Goal: Task Accomplishment & Management: Manage account settings

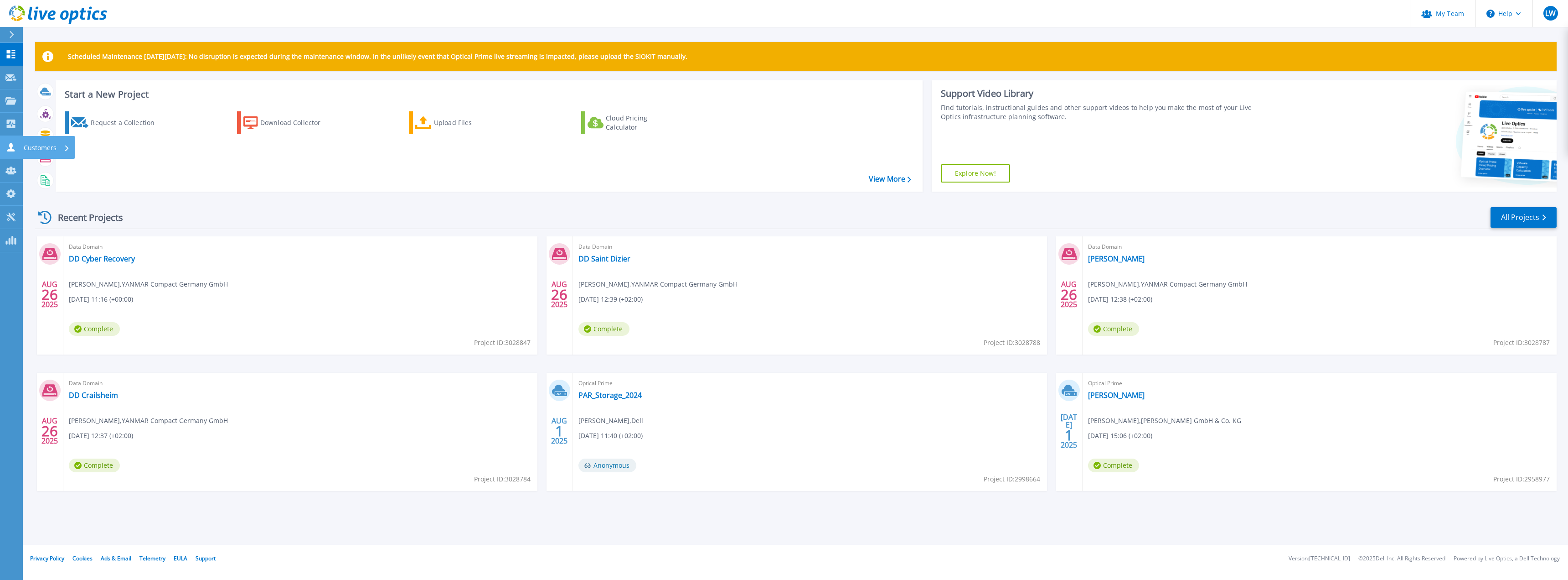
click at [7, 145] on icon at bounding box center [10, 147] width 11 height 8
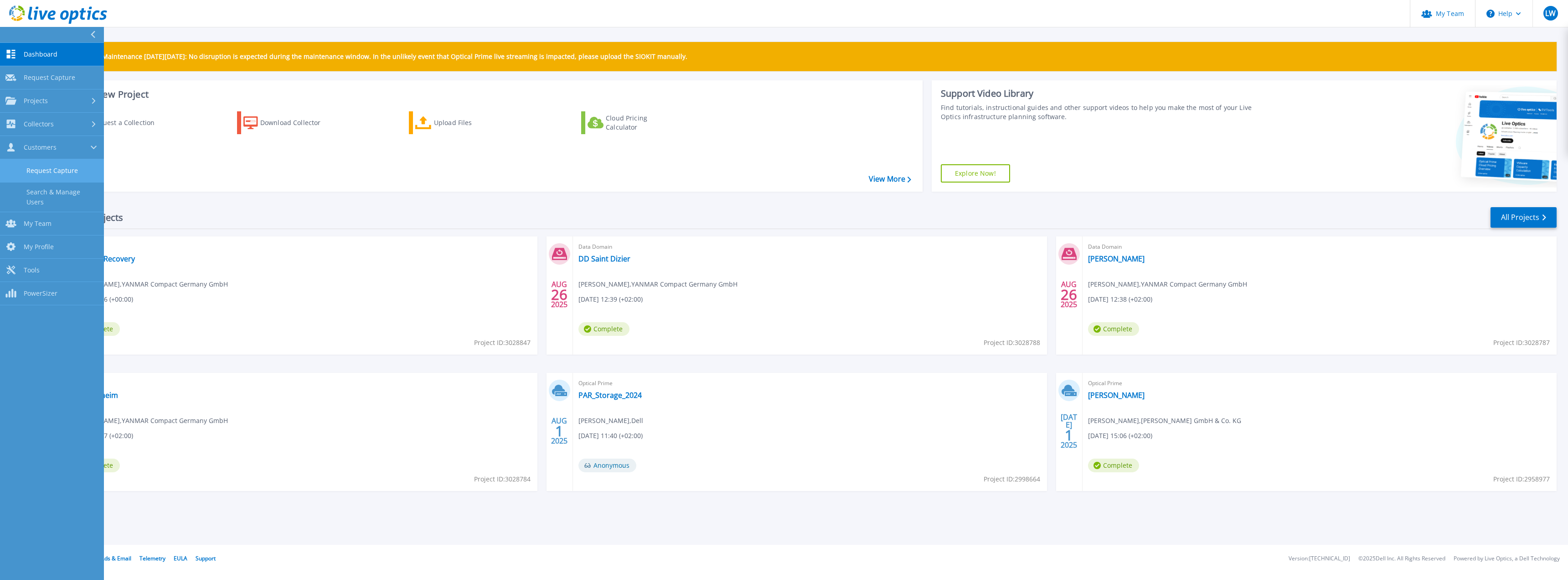
click at [60, 168] on link "Request Capture" at bounding box center [52, 170] width 104 height 23
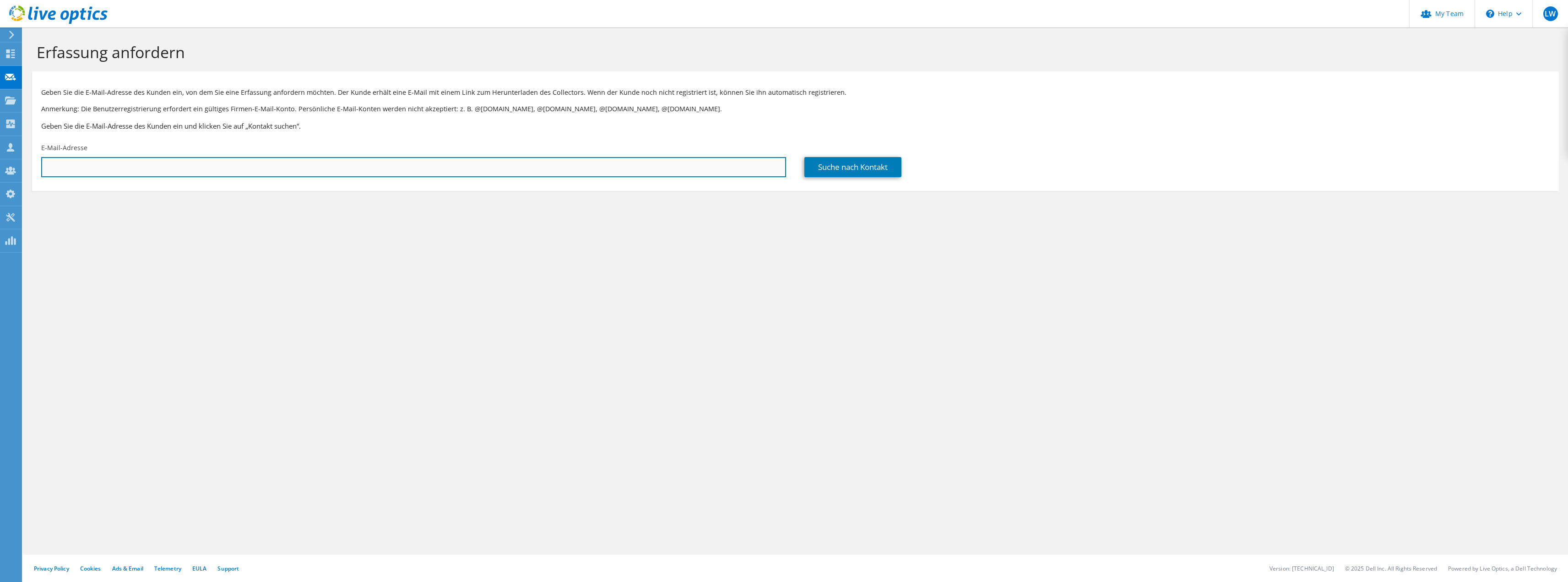
click at [389, 164] on input "text" at bounding box center [413, 167] width 744 height 20
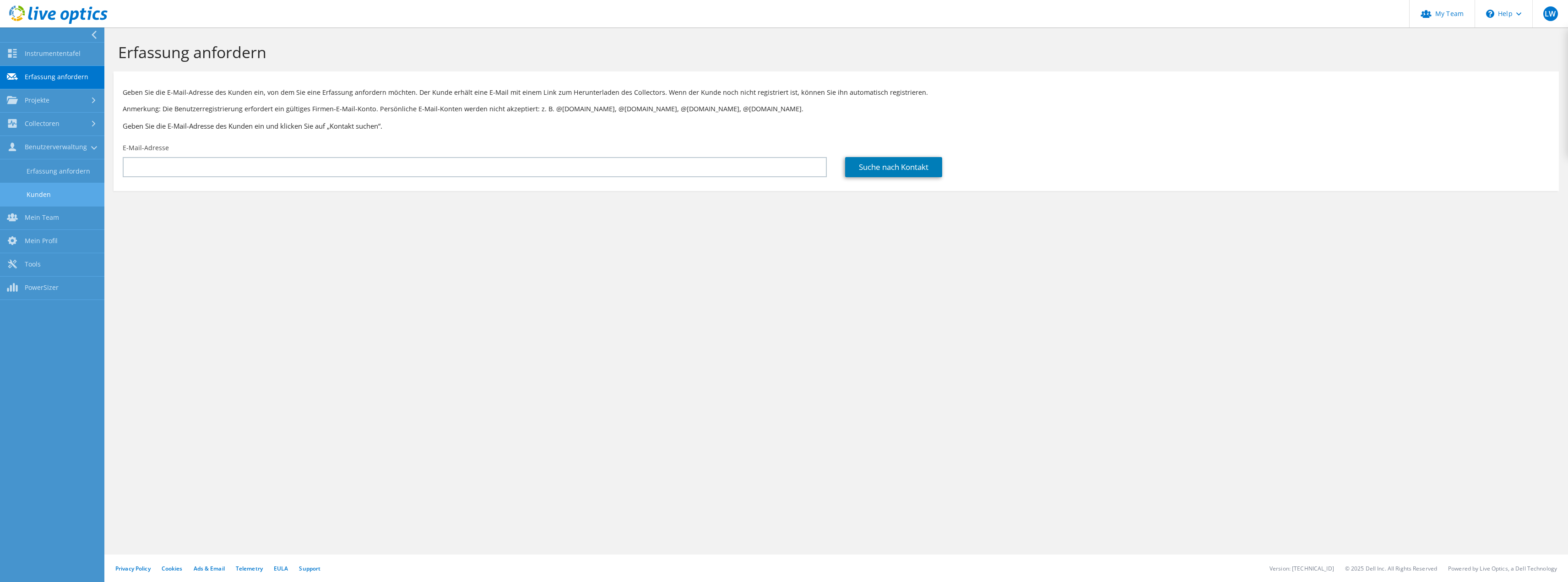
click at [73, 197] on link "Kunden" at bounding box center [52, 194] width 105 height 23
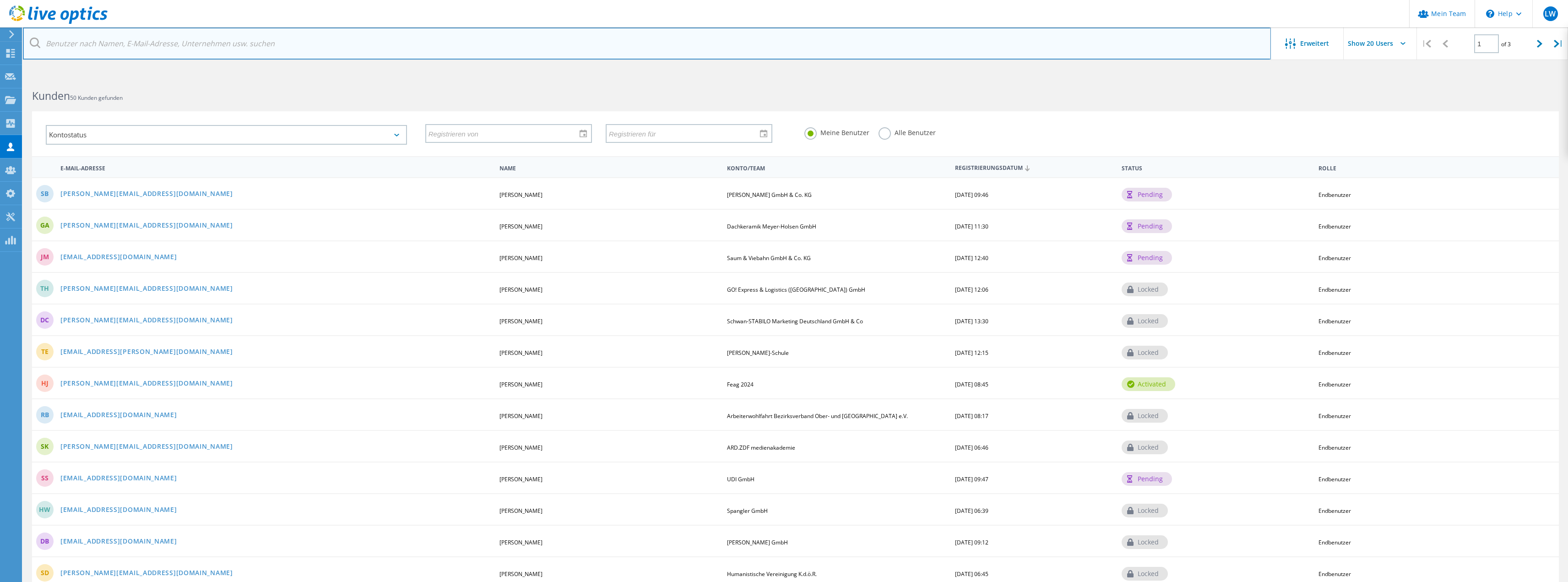
click at [134, 45] on input "text" at bounding box center [647, 43] width 1248 height 32
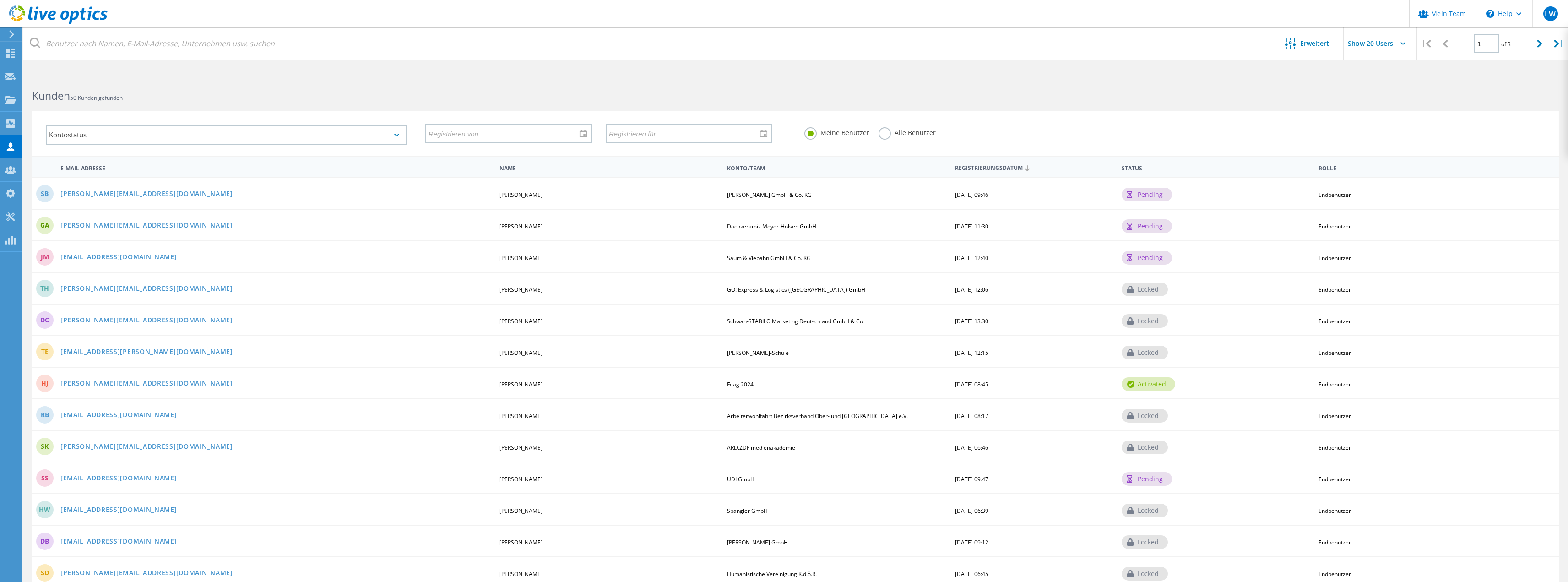
click at [405, 151] on div "Kontostatus Aktiviert Anstehende Aktivierung Zurücksetzen des Kennwortes ausste…" at bounding box center [226, 134] width 380 height 38
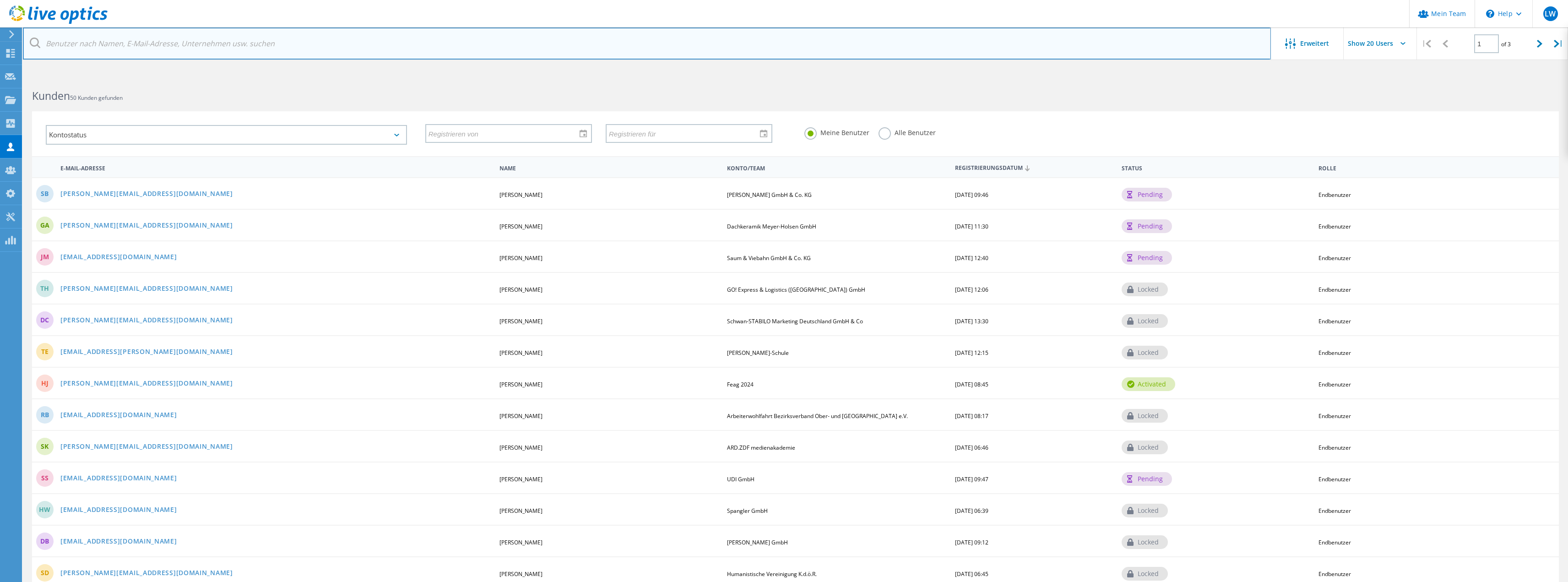
click at [144, 44] on input "text" at bounding box center [647, 43] width 1248 height 32
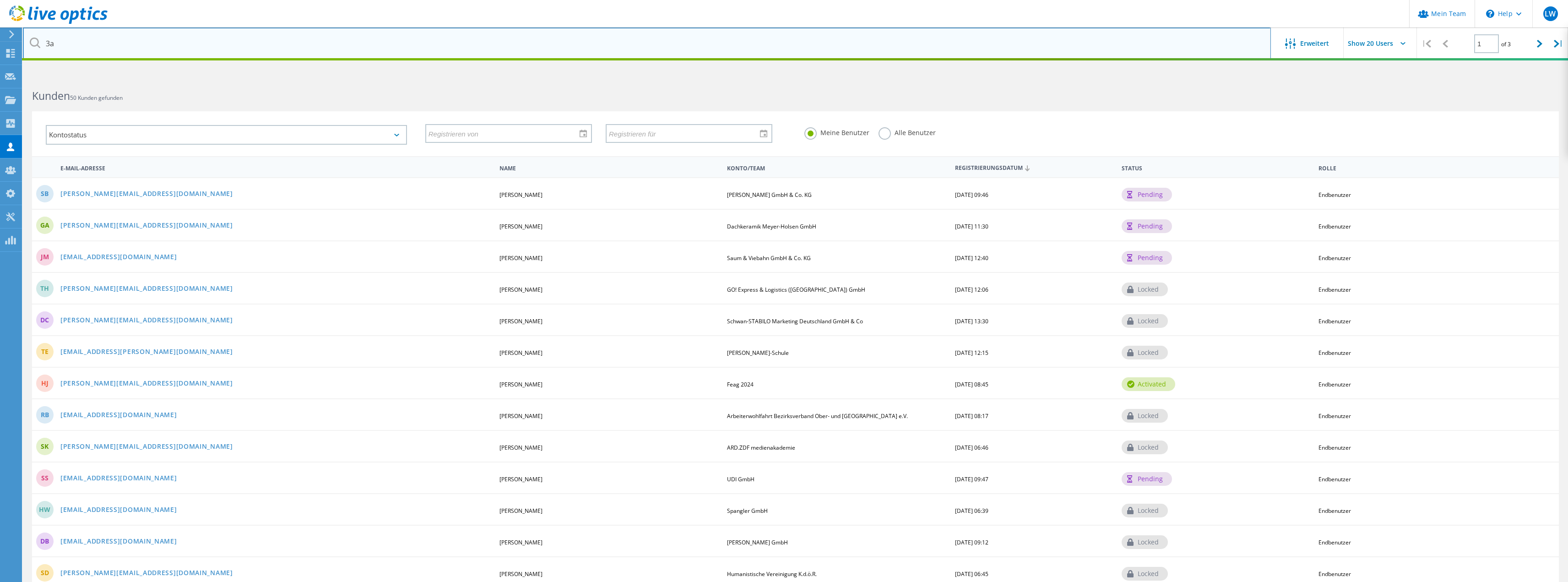
type input "3a"
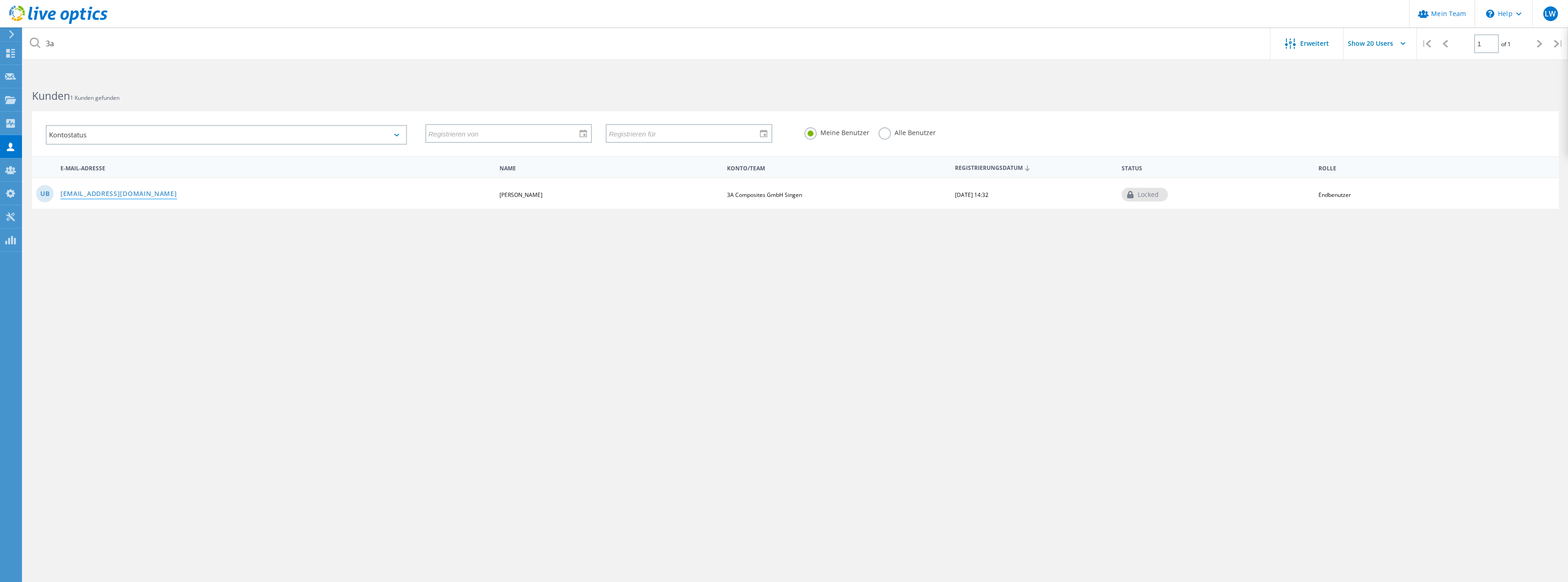
click at [152, 193] on link "[EMAIL_ADDRESS][DOMAIN_NAME]" at bounding box center [118, 194] width 116 height 8
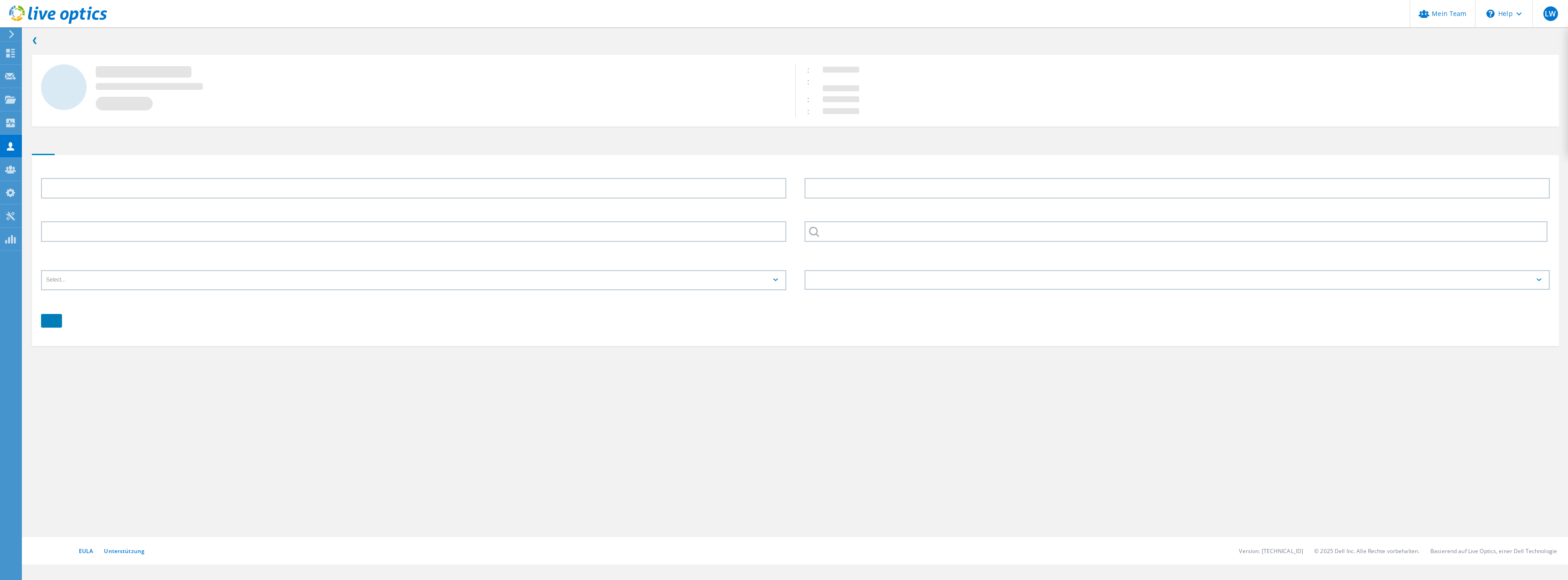
type input "[PERSON_NAME]"
type input "Brieskorn"
type input "3A Composites GmbH Singen"
type input "Deutsch"
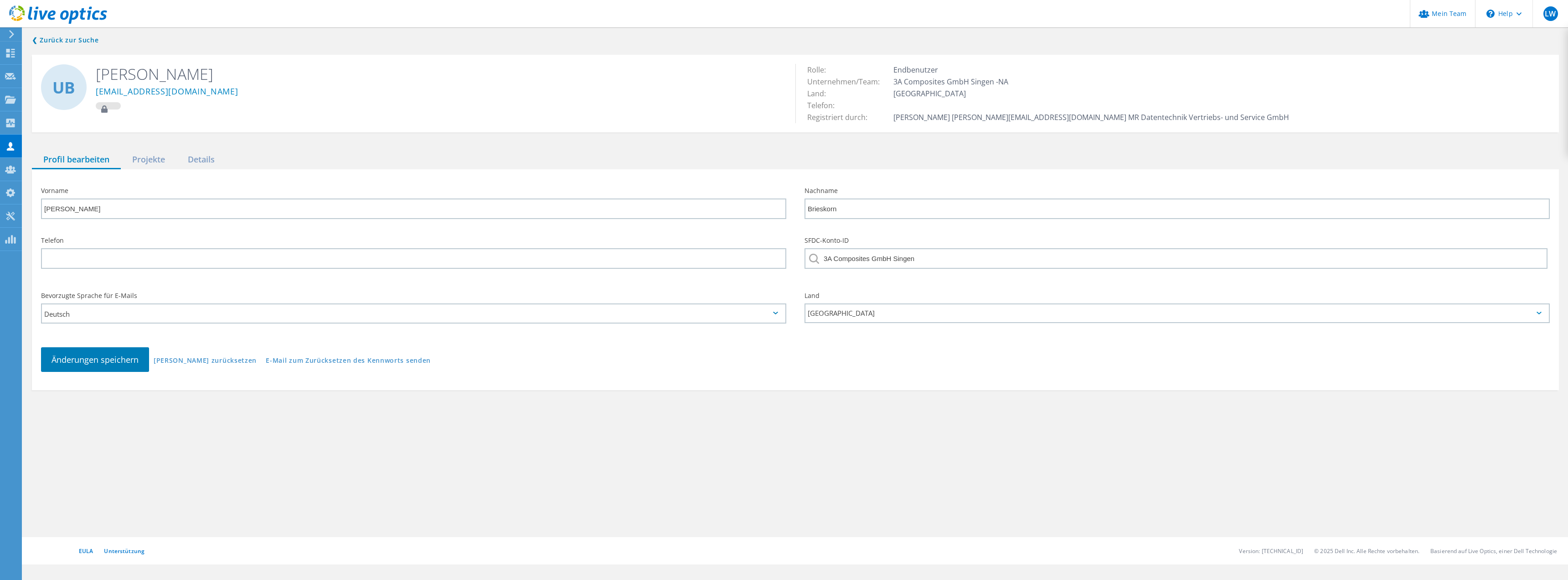
click at [102, 157] on div "Profil bearbeiten" at bounding box center [76, 160] width 89 height 19
click at [142, 157] on div "Projekte" at bounding box center [149, 160] width 56 height 19
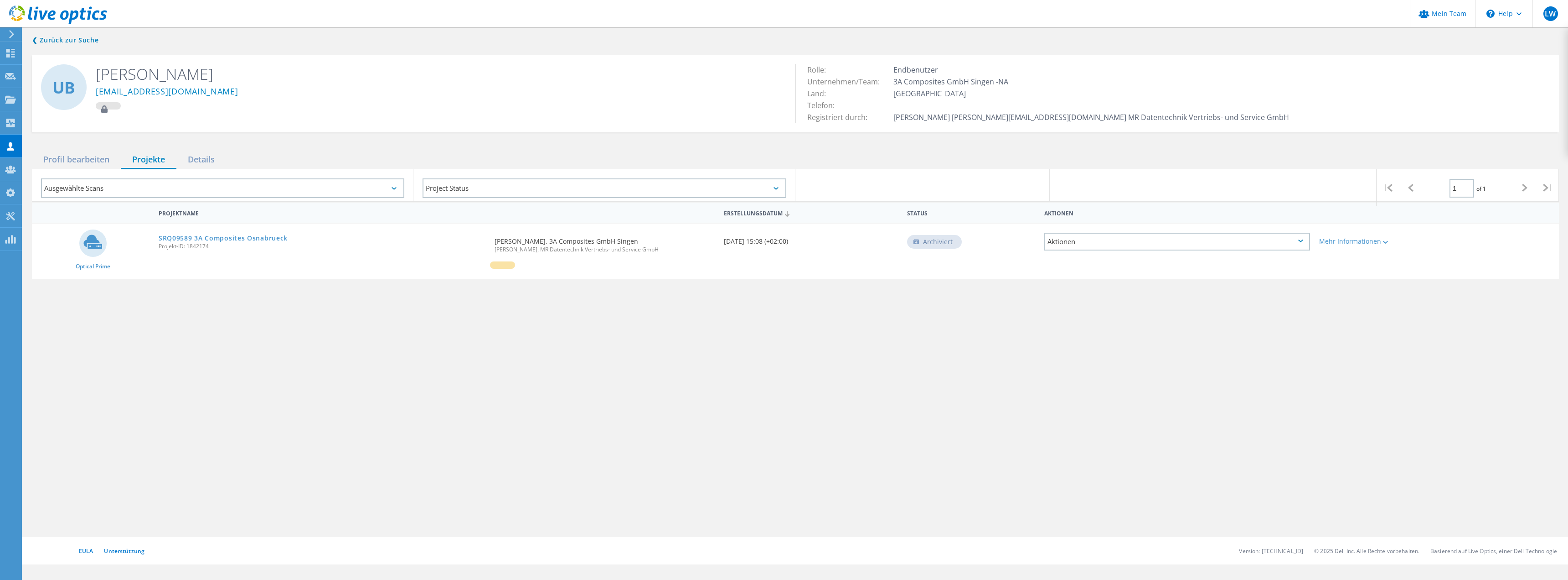
click at [655, 386] on div "Projektname Erstellungsdatum Status Aktionen Optical Prime SRQ09589 3A Composit…" at bounding box center [795, 320] width 1527 height 237
click at [613, 380] on div "Projektname Erstellungsdatum Status Aktionen Optical Prime SRQ09589 3A Composit…" at bounding box center [795, 320] width 1527 height 237
